Goal: Find specific page/section: Find specific page/section

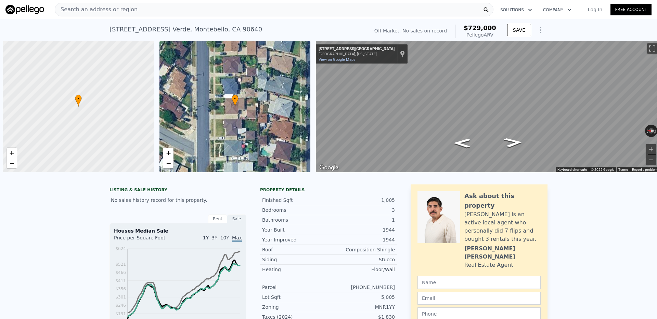
scroll to position [0, 3]
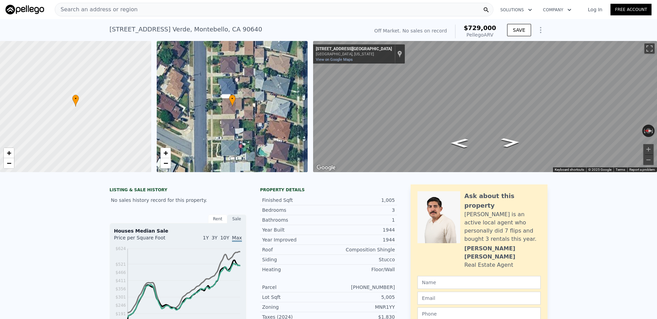
click at [235, 9] on div "Search an address or region" at bounding box center [274, 10] width 439 height 14
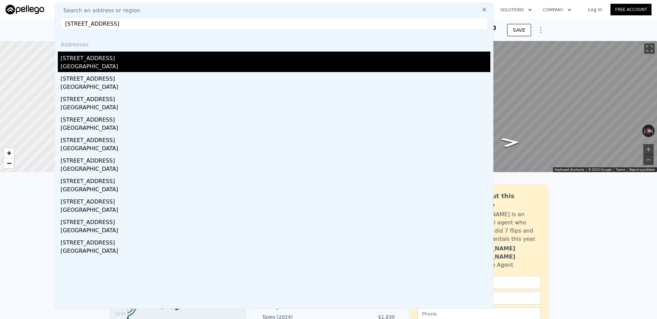
type input "[STREET_ADDRESS]"
click at [116, 61] on div "[STREET_ADDRESS]" at bounding box center [276, 57] width 430 height 11
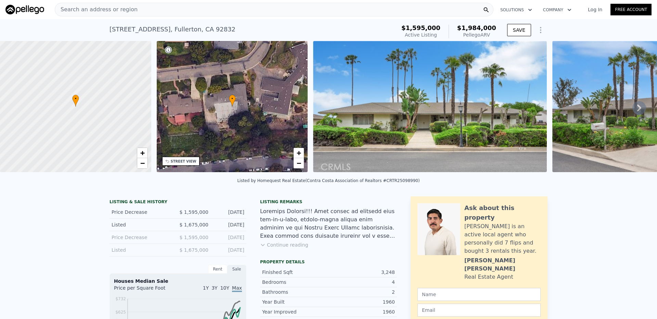
click at [219, 10] on div "Search an address or region" at bounding box center [274, 10] width 439 height 14
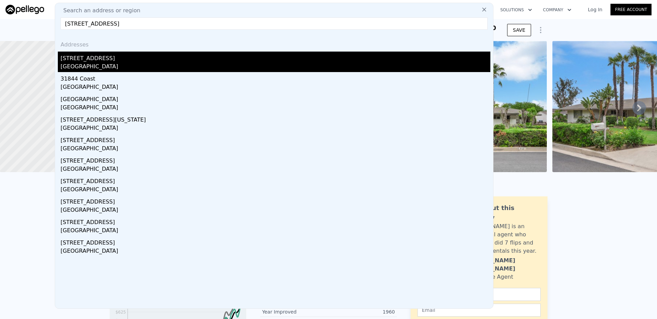
type input "[STREET_ADDRESS]"
click at [121, 57] on div "[STREET_ADDRESS]" at bounding box center [276, 57] width 430 height 11
